Goal: Task Accomplishment & Management: Manage account settings

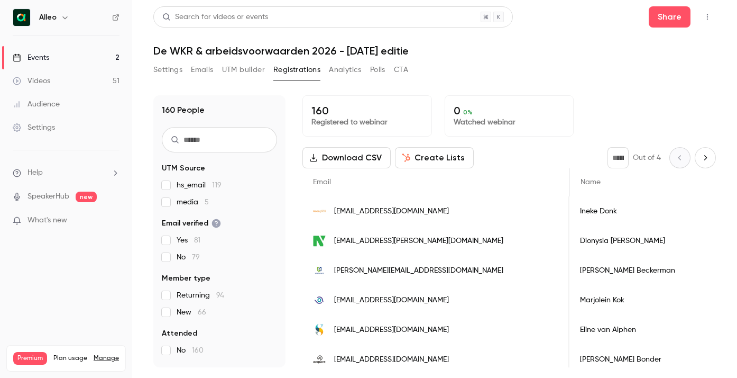
scroll to position [0, 715]
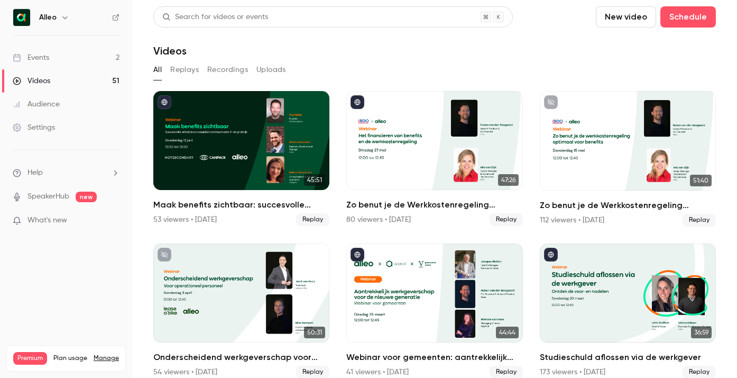
click at [67, 56] on link "Events 2" at bounding box center [66, 57] width 132 height 23
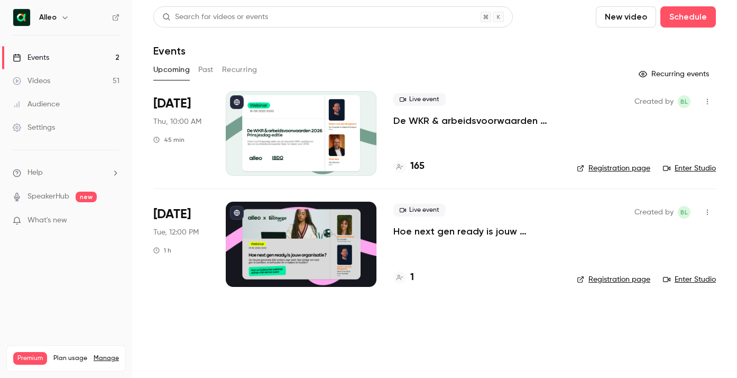
click at [467, 117] on p "De WKR & arbeidsvoorwaarden 2026 - [DATE] editie" at bounding box center [476, 120] width 167 height 13
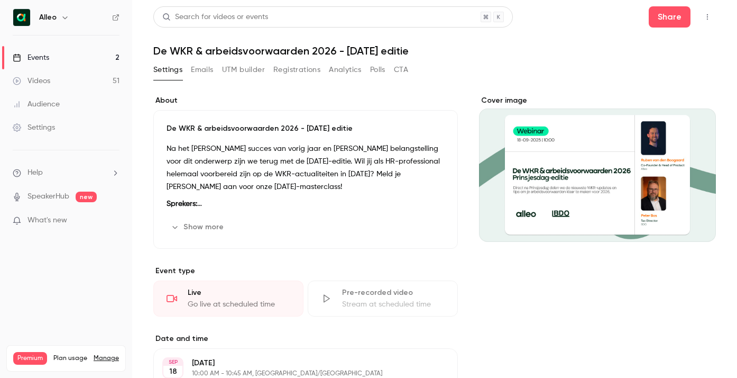
click at [285, 68] on button "Registrations" at bounding box center [296, 69] width 47 height 17
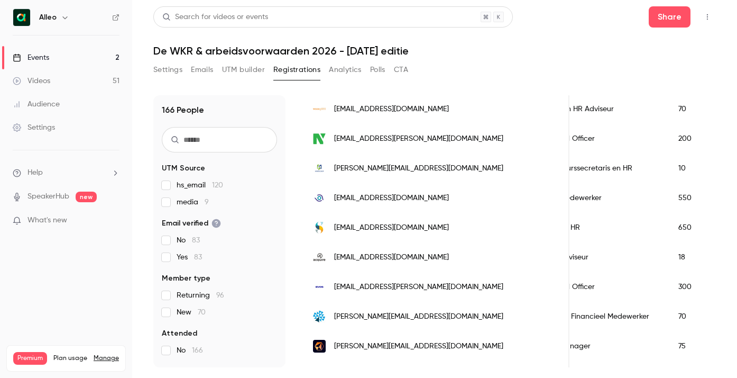
scroll to position [281, 0]
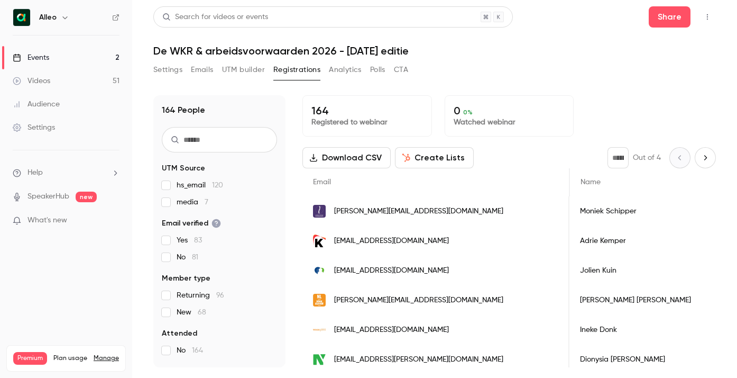
scroll to position [0, 775]
